Goal: Information Seeking & Learning: Learn about a topic

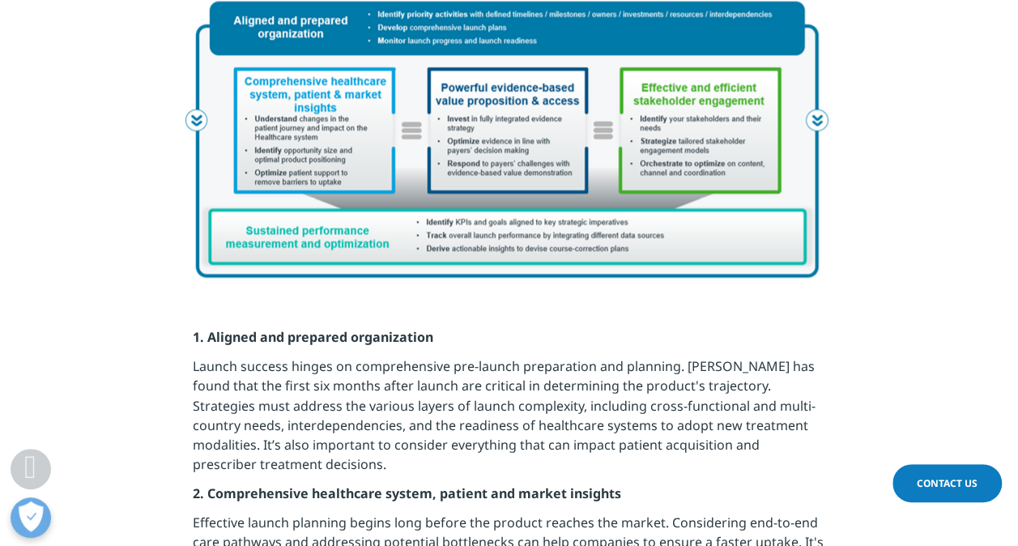
scroll to position [1120, 0]
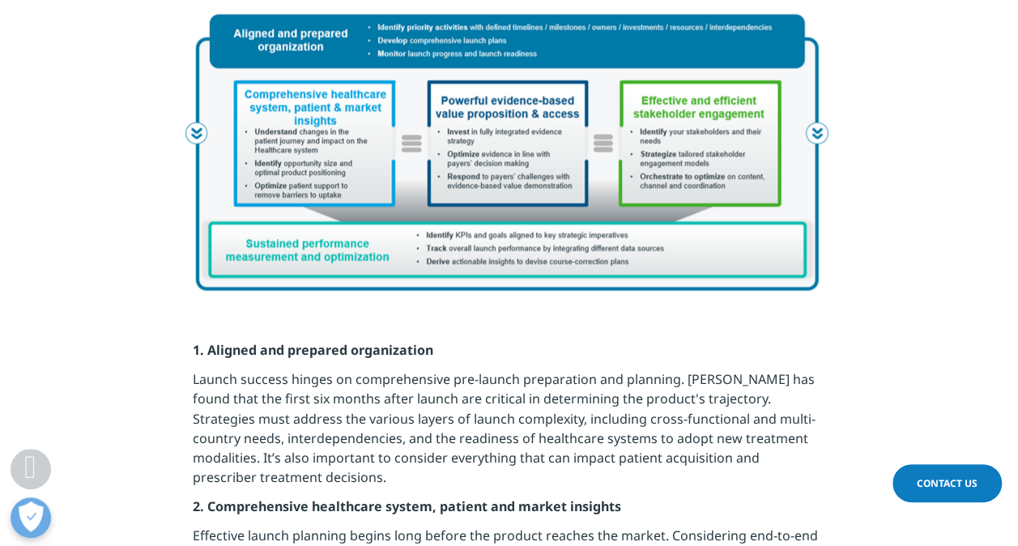
click at [604, 134] on img at bounding box center [509, 150] width 648 height 291
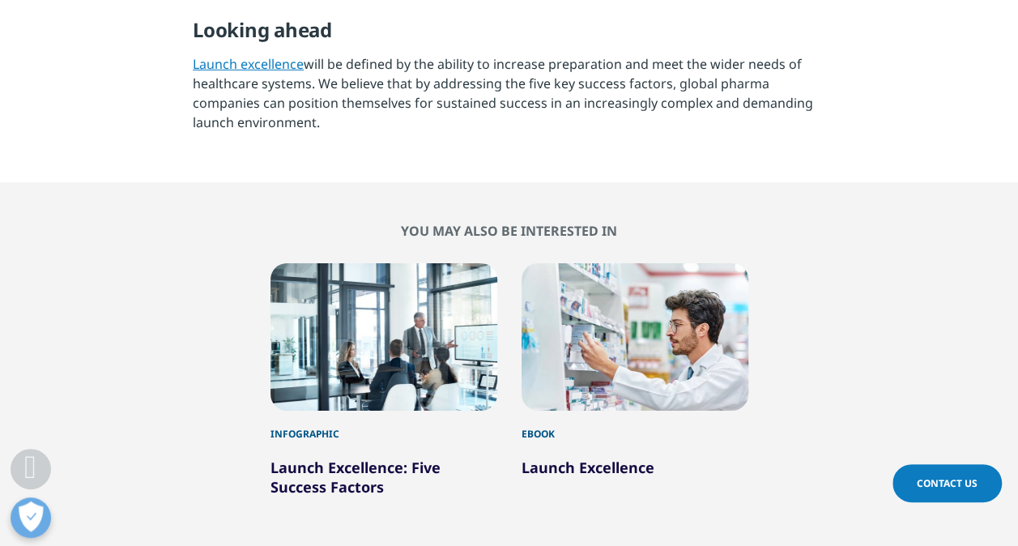
scroll to position [2500, 0]
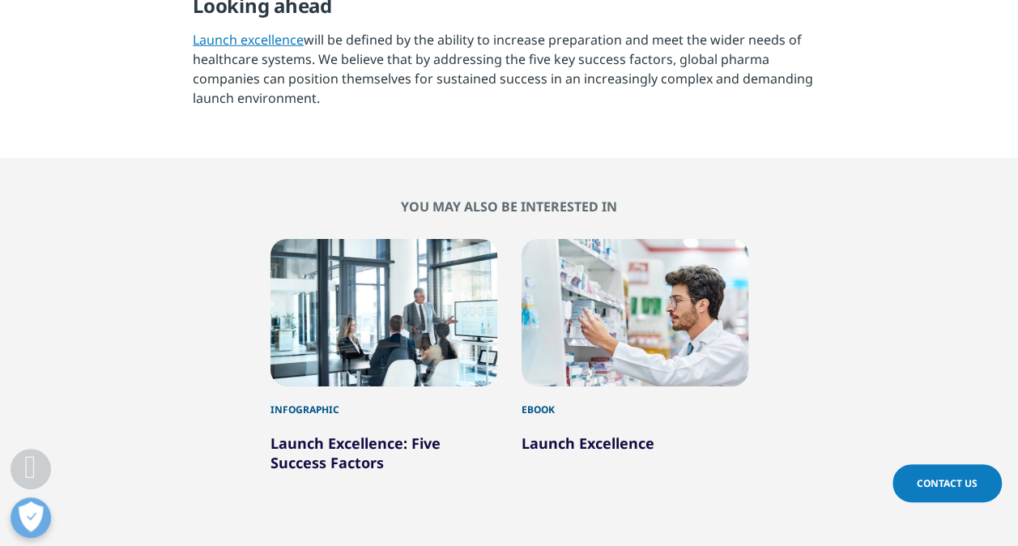
click at [356, 381] on div at bounding box center [383, 312] width 227 height 147
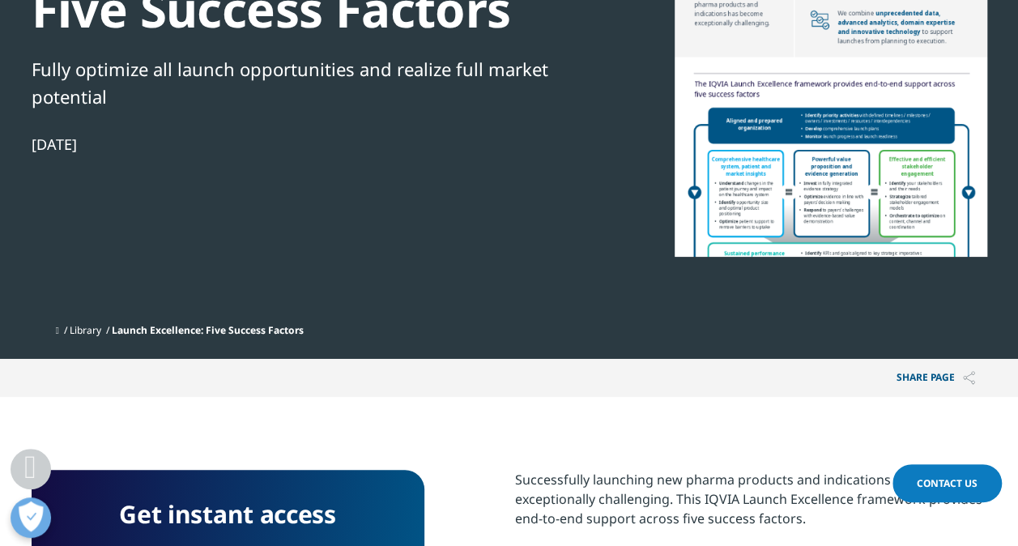
scroll to position [263, 0]
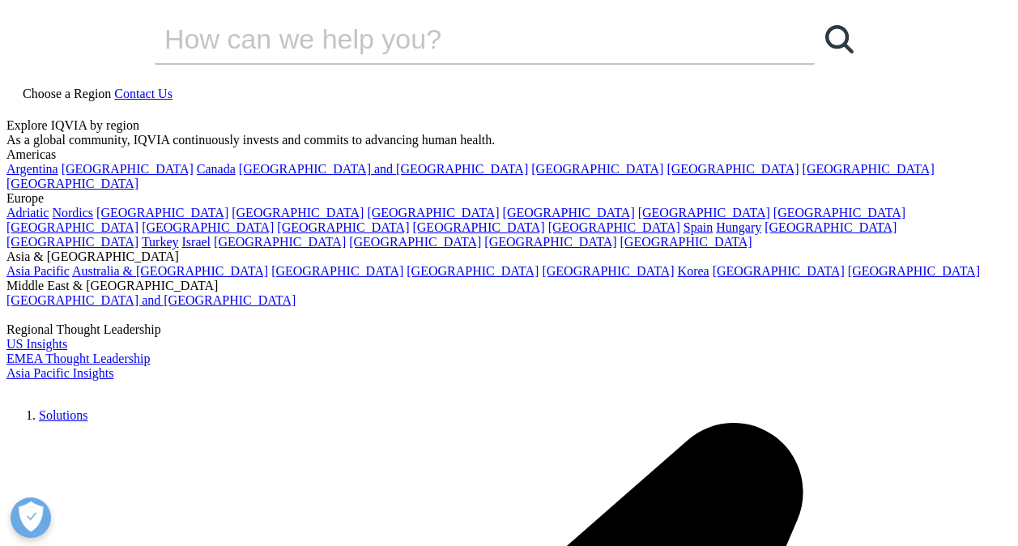
scroll to position [2500, 0]
